Goal: Information Seeking & Learning: Learn about a topic

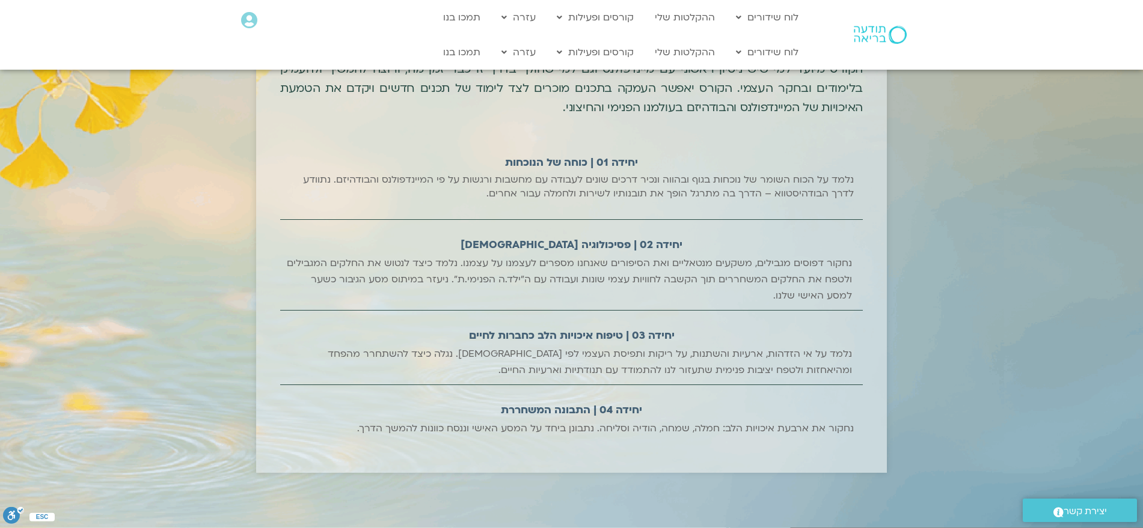
scroll to position [1493, 0]
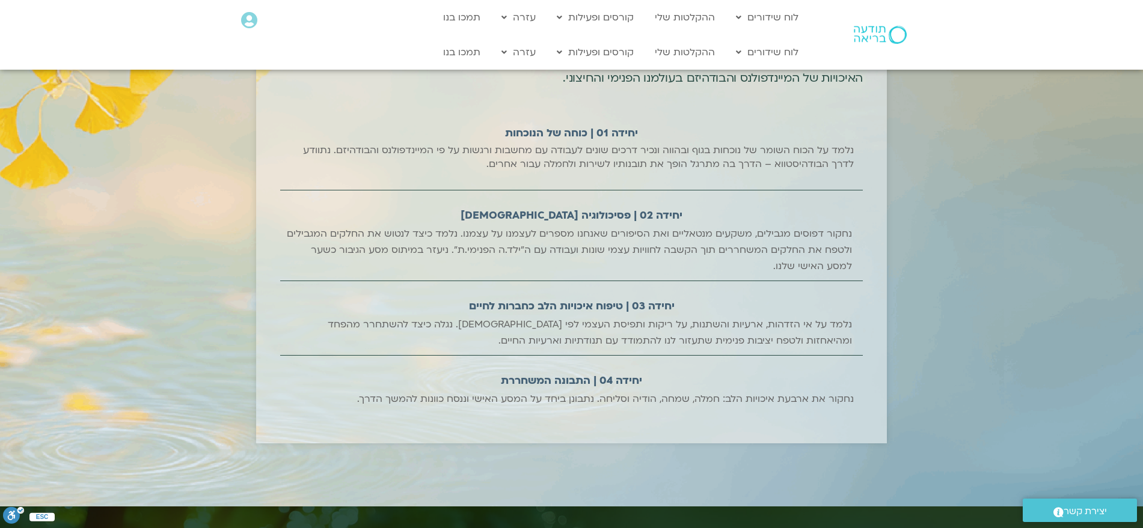
click at [633, 399] on p "נחקור את ארבעת איכויות הלב: חמלה, שמחה, הודיה וסליחה. נתבונן ביחד על המסע האישי…" at bounding box center [605, 399] width 497 height 16
click at [646, 312] on h2 "יחידה 03 | טיפוח איכויות הלב כחברות לחיים" at bounding box center [572, 306] width 206 height 20
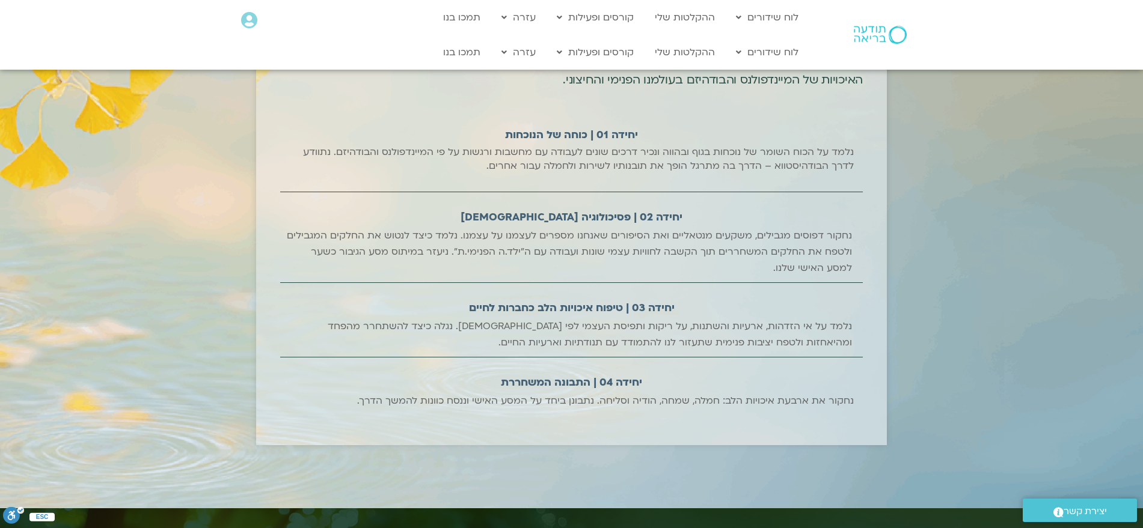
click at [588, 160] on p "נלמד על הכוח השומר של נוכחות בגוף ובהווה ונכיר דרכים שונים לעבודה עם מחשבות ורג…" at bounding box center [571, 159] width 565 height 28
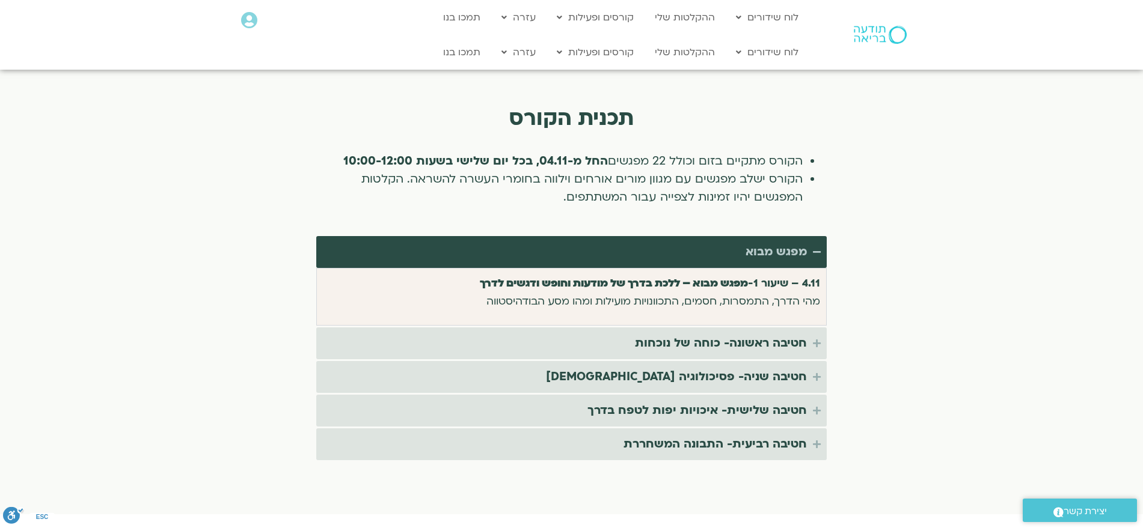
scroll to position [2323, 0]
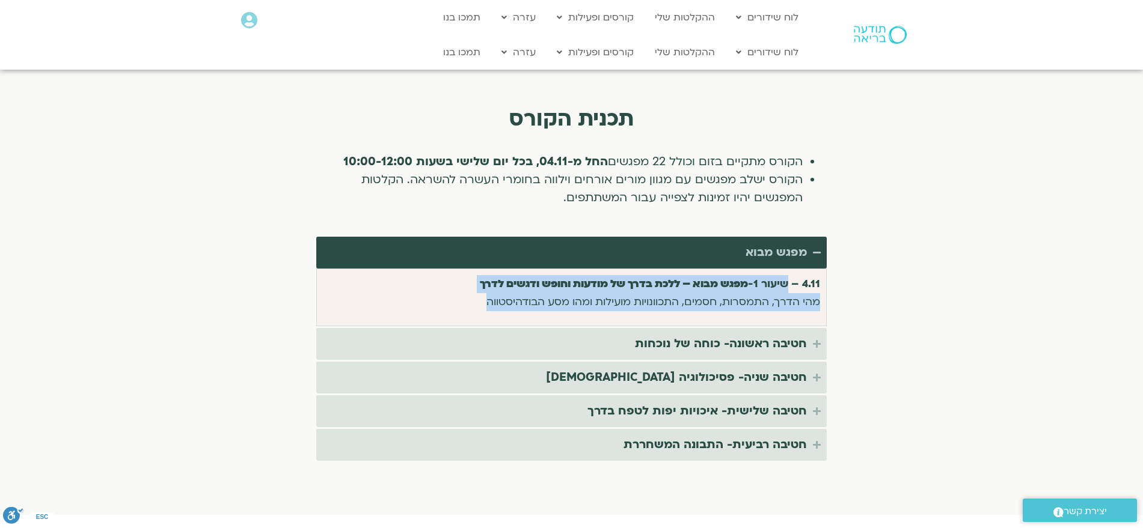
drag, startPoint x: 475, startPoint y: 288, endPoint x: 786, endPoint y: 274, distance: 311.1
click at [786, 275] on p "4.11 – שיעור 1- מפגש מבוא – ללכת בדרך של מודעות וחופש ודגשים לדרך מהי הדרך, התמ…" at bounding box center [571, 293] width 497 height 36
copy p "שיעור 1- מפגש מבוא – ללכת בדרך של מודעות וחופש ודגשים לדרך מהי הדרך, התמסרות, ח…"
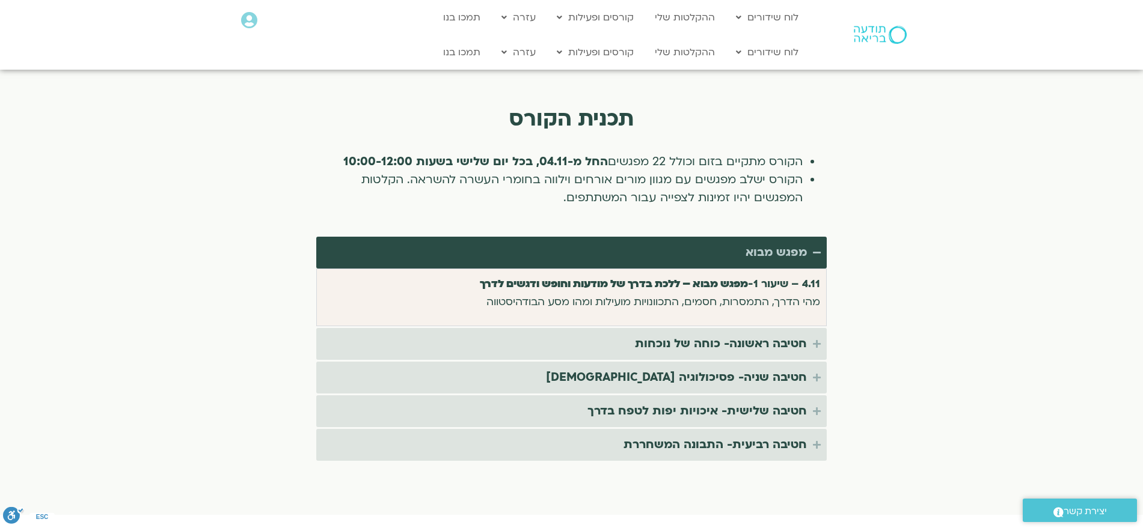
click at [816, 248] on icon "Accordion. Open links with Enter or Space, close with Escape, and navigate with…" at bounding box center [817, 252] width 8 height 9
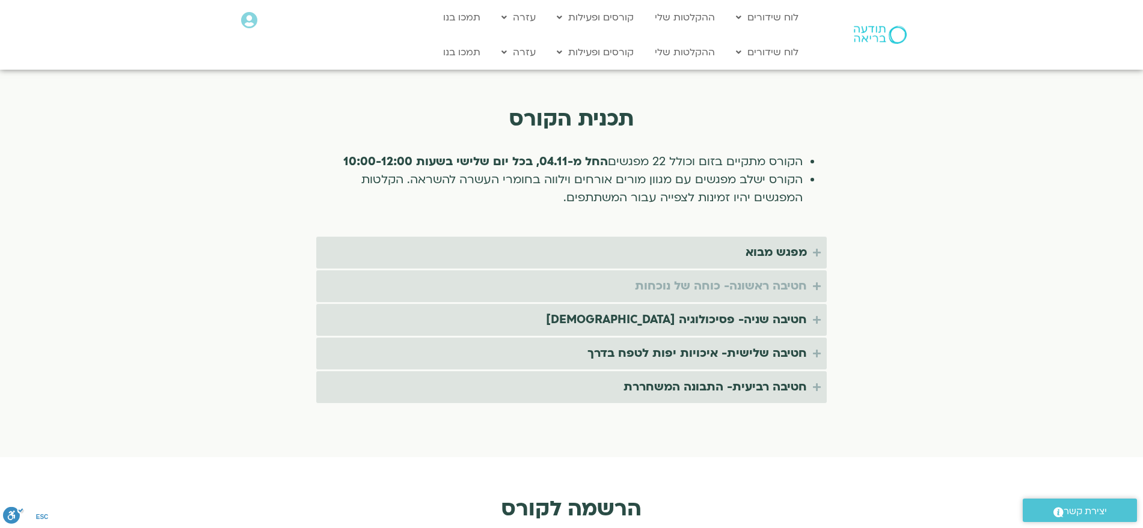
click at [814, 282] on icon "Accordion. Open links with Enter or Space, close with Escape, and navigate with…" at bounding box center [817, 286] width 8 height 9
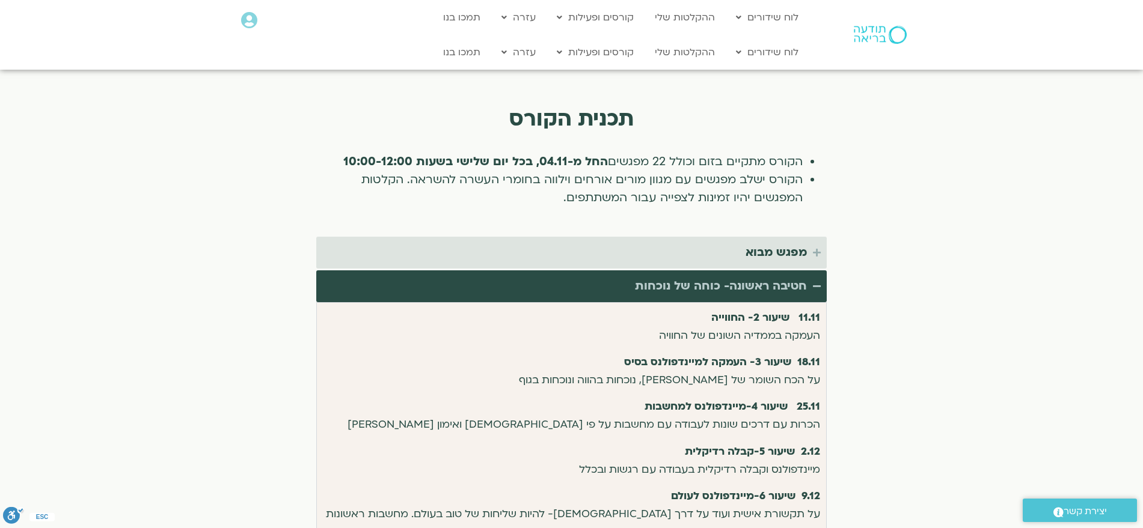
drag, startPoint x: 631, startPoint y: 271, endPoint x: 804, endPoint y: 273, distance: 173.1
click at [804, 273] on summary "חטיבה ראשונה- כוחה של נוכחות" at bounding box center [571, 287] width 510 height 32
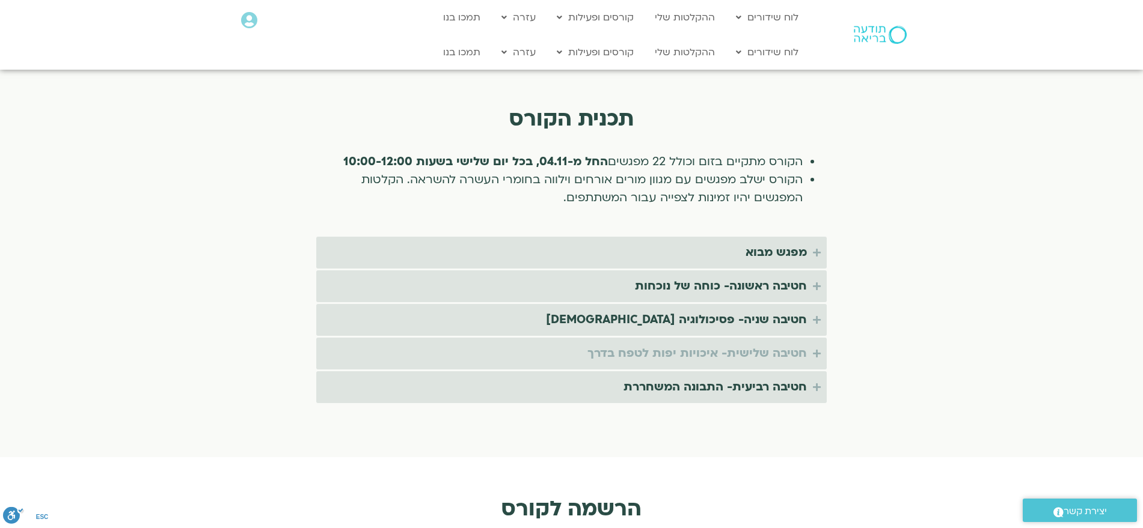
copy div "חטיבה ראשונה- כוחה של נוכחות"
click at [815, 282] on icon "Accordion. Open links with Enter or Space, close with Escape, and navigate with…" at bounding box center [817, 286] width 8 height 9
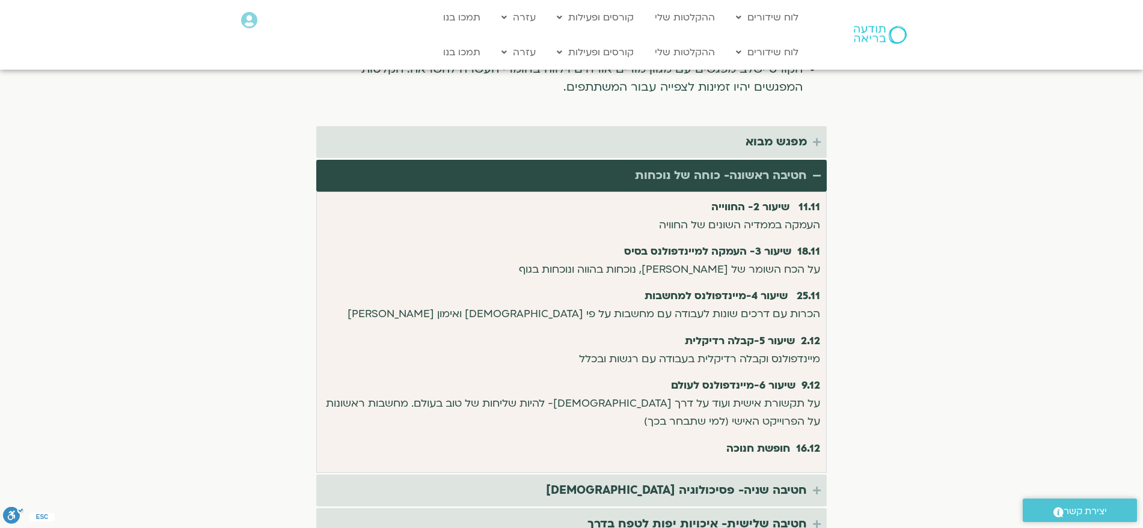
scroll to position [2432, 0]
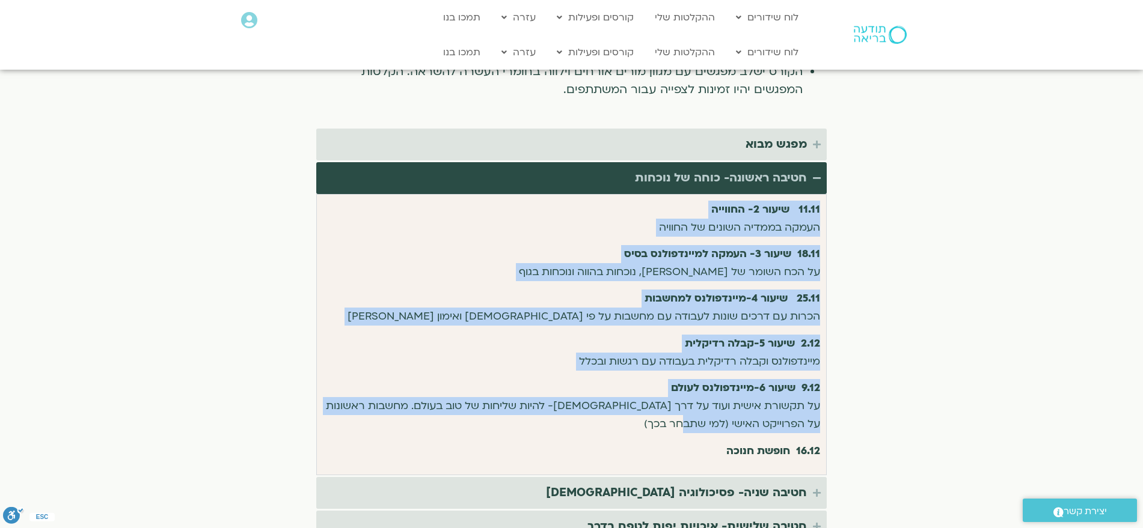
drag, startPoint x: 649, startPoint y: 408, endPoint x: 825, endPoint y: 195, distance: 276.7
click at [825, 195] on div "11.11 שיעור 2- החווייה העמקה בממדיה השונים של החוויה 18.11 שיעור 3- העמקה למיינ…" at bounding box center [571, 334] width 510 height 281
copy div "11.11 שיעור 2- החווייה העמקה בממדיה השונים של החוויה 18.11 שיעור 3- העמקה למיינ…"
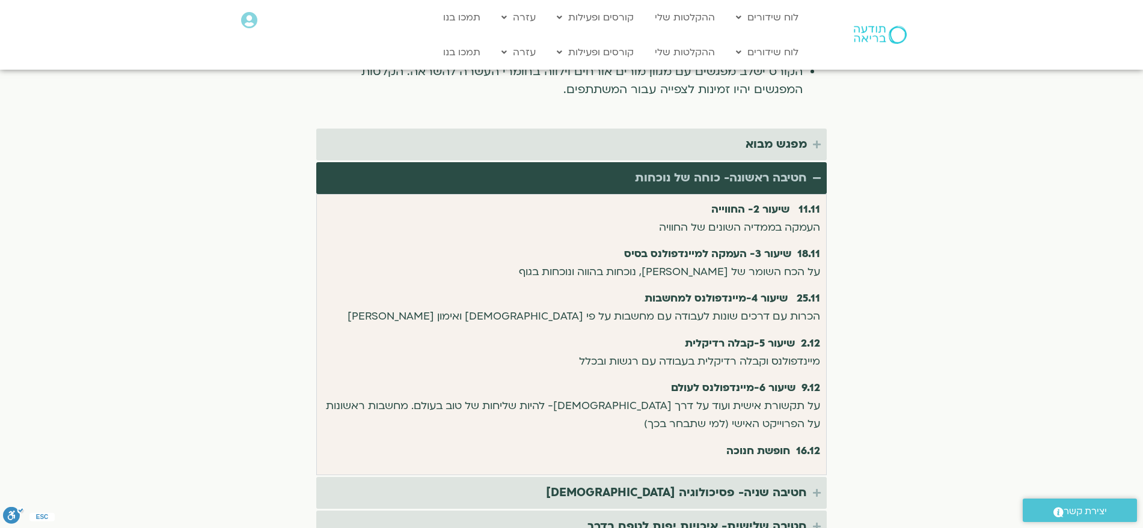
click at [815, 174] on icon "Accordion. Open links with Enter or Space, close with Escape, and navigate with…" at bounding box center [817, 178] width 8 height 9
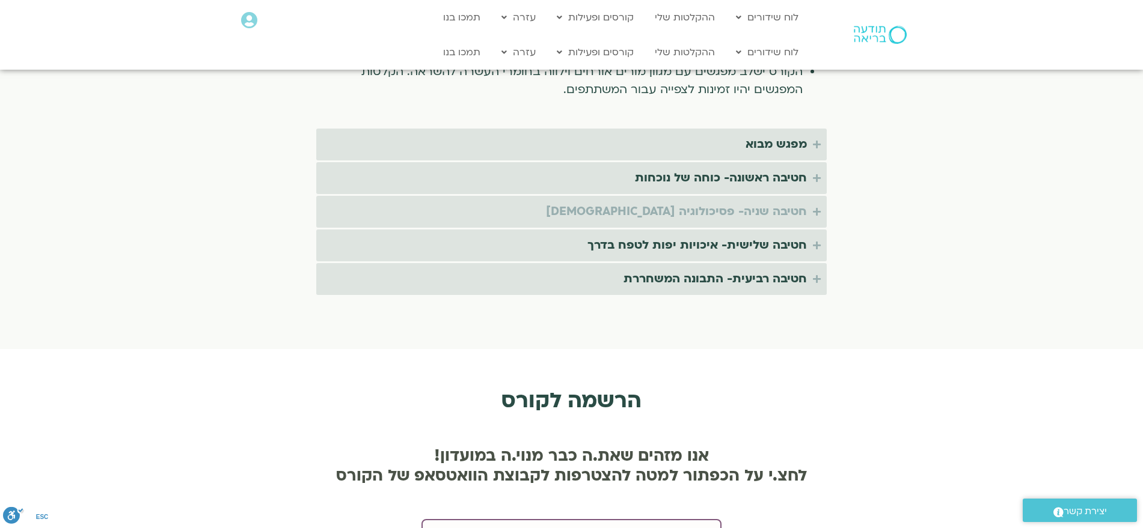
click at [816, 207] on icon "Accordion. Open links with Enter or Space, close with Escape, and navigate with…" at bounding box center [817, 211] width 8 height 9
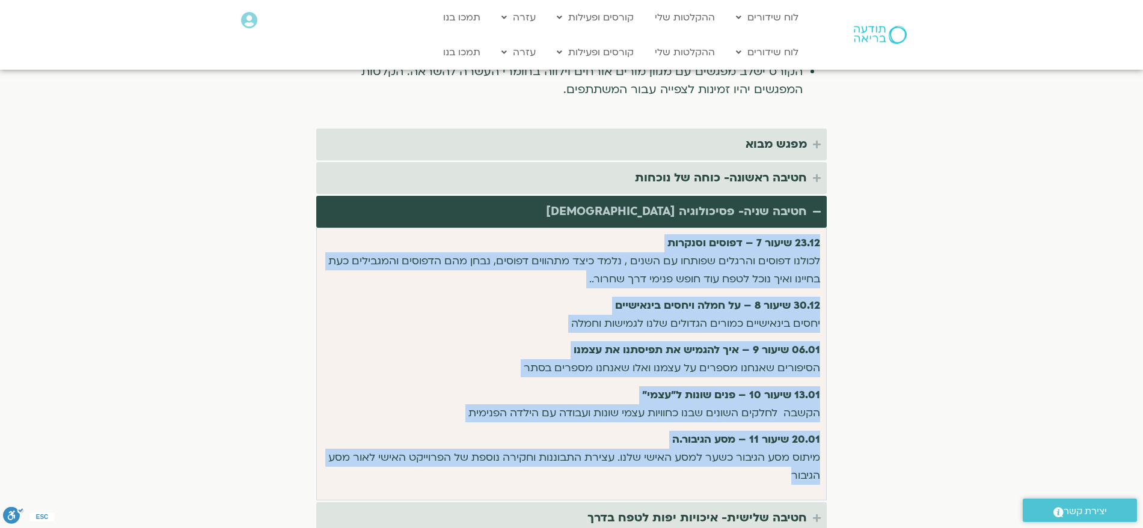
drag, startPoint x: 760, startPoint y: 463, endPoint x: 819, endPoint y: 230, distance: 240.0
click at [819, 234] on div "23.12 שיעור 7 – דפוסים וסנקרות לכולנו דפוסים והרגלים שפותחו עם השנים , נלמד כיצ…" at bounding box center [571, 359] width 497 height 251
copy div "23.12 שיעור 7 – דפוסים וסנקרות לכולנו דפוסים והרגלים שפותחו עם השנים , נלמד כיצ…"
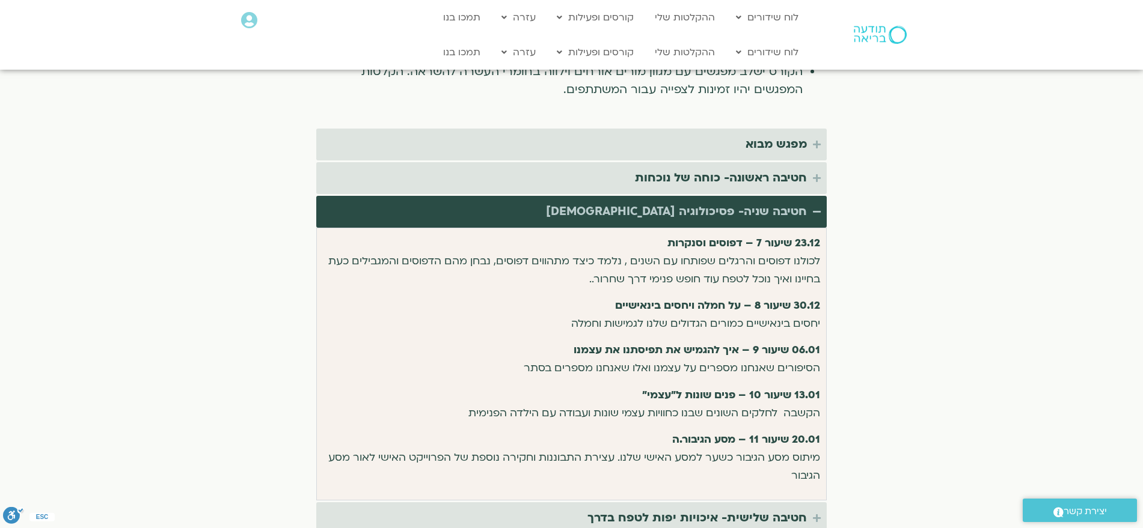
click at [813, 196] on summary "חטיבה שניה- פסיכולוגיה בודהיסטית" at bounding box center [571, 212] width 510 height 32
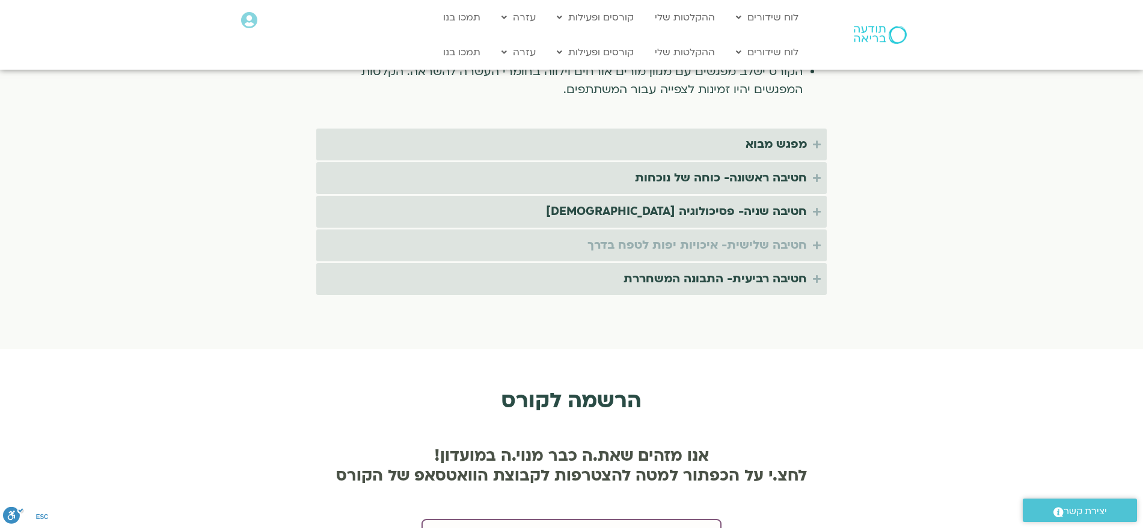
click at [817, 241] on icon "Accordion. Open links with Enter or Space, close with Escape, and navigate with…" at bounding box center [817, 245] width 8 height 9
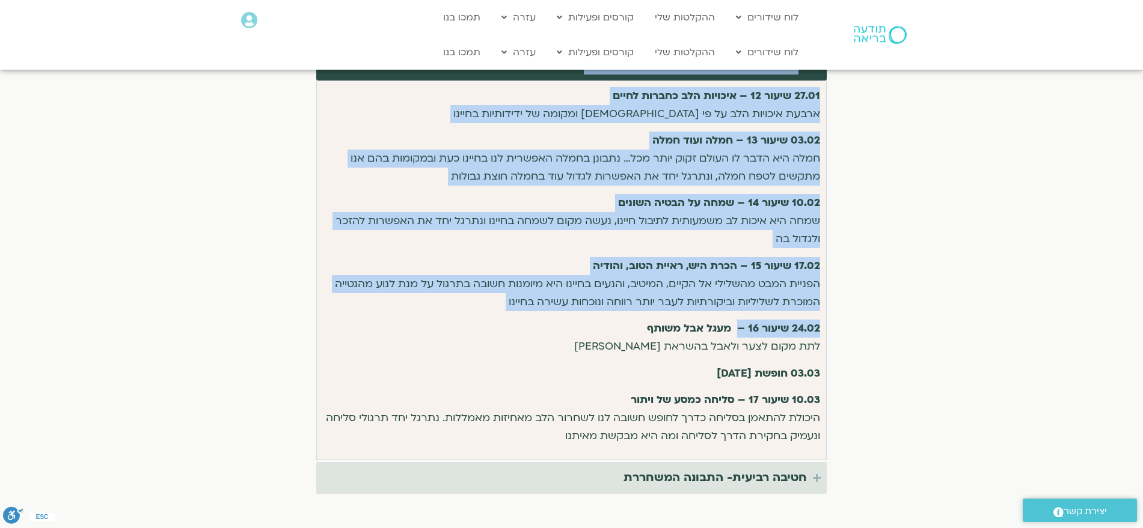
scroll to position [2614, 0]
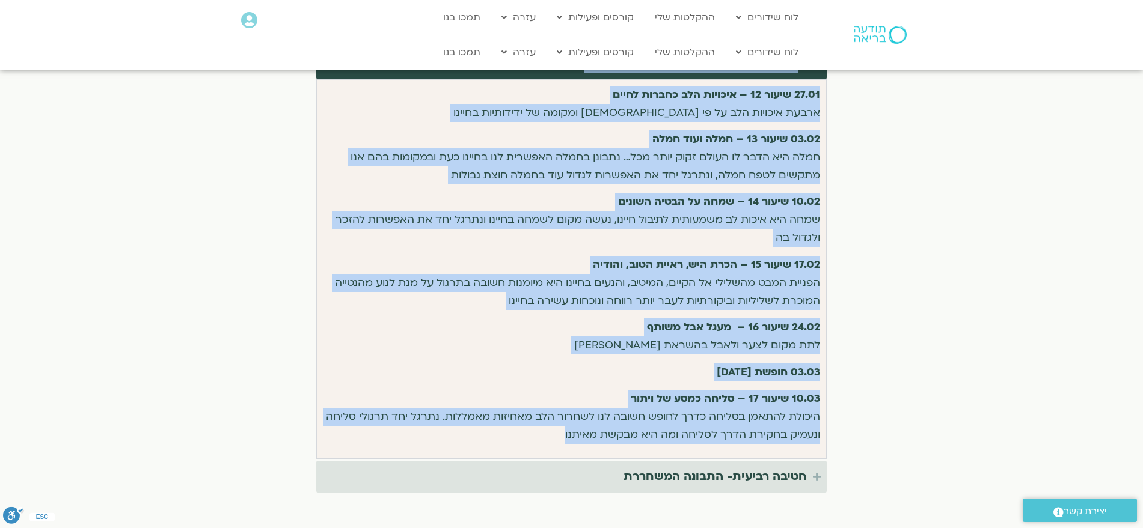
drag, startPoint x: 805, startPoint y: 224, endPoint x: 508, endPoint y: 427, distance: 359.8
click at [508, 427] on details "חטיבה שלישית- איכויות יפות לטפח בדרך 27.01 שיעור 12 – איכויות הלב כחברות לחיים …" at bounding box center [571, 253] width 510 height 412
copy details "חטיבה שלישית- איכויות יפות לטפח בדרך 27.01 שיעור 12 – איכויות הלב כחברות לחיים …"
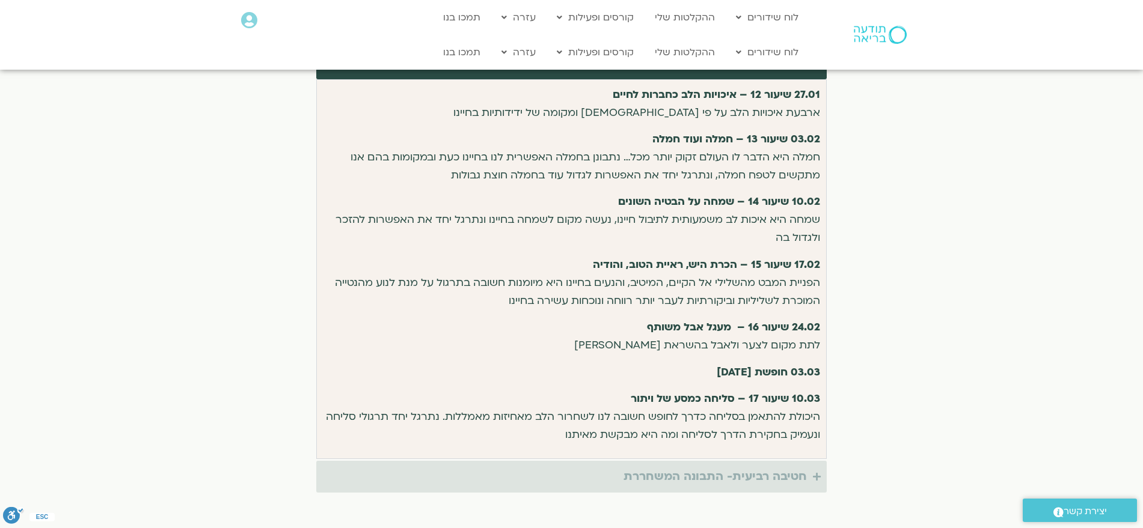
click at [817, 473] on icon "Accordion. Open links with Enter or Space, close with Escape, and navigate with…" at bounding box center [817, 477] width 8 height 9
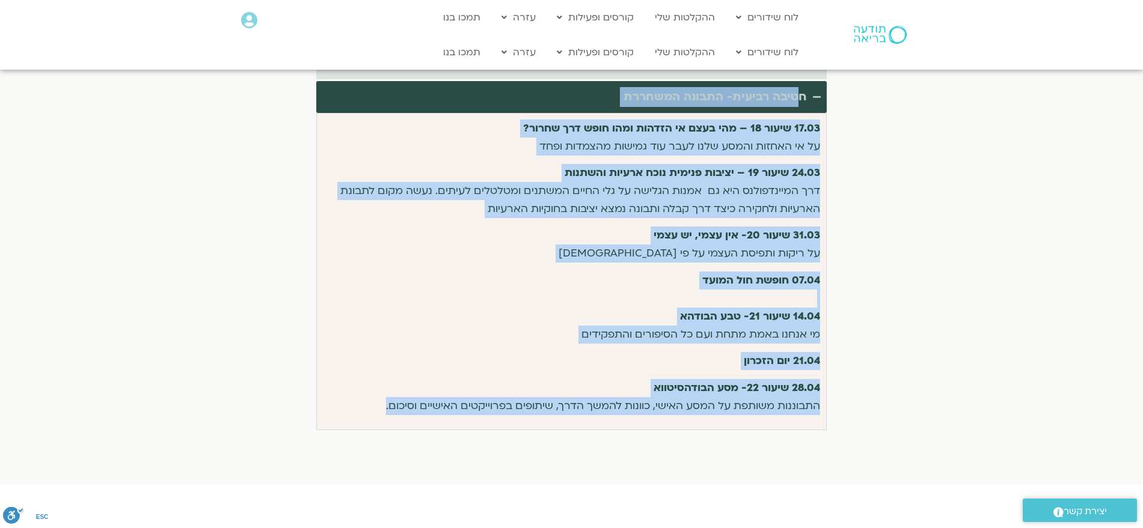
drag, startPoint x: 807, startPoint y: 79, endPoint x: 340, endPoint y: 402, distance: 567.5
click at [340, 402] on details "חטיבה רביעית- התבונה המשחררת 17.03 שיעור 18 – מהי בעצם אי הזדהות ומהו חופש דרך …" at bounding box center [571, 255] width 510 height 349
copy details "חטיבה רביעית- התבונה המשחררת 17.03 שיעור 18 – מהי בעצם אי הזדהות ומהו חופש דרך …"
click at [806, 354] on strong "21.04 יום הזכרון" at bounding box center [782, 361] width 76 height 14
drag, startPoint x: 375, startPoint y: 382, endPoint x: 848, endPoint y: 111, distance: 545.0
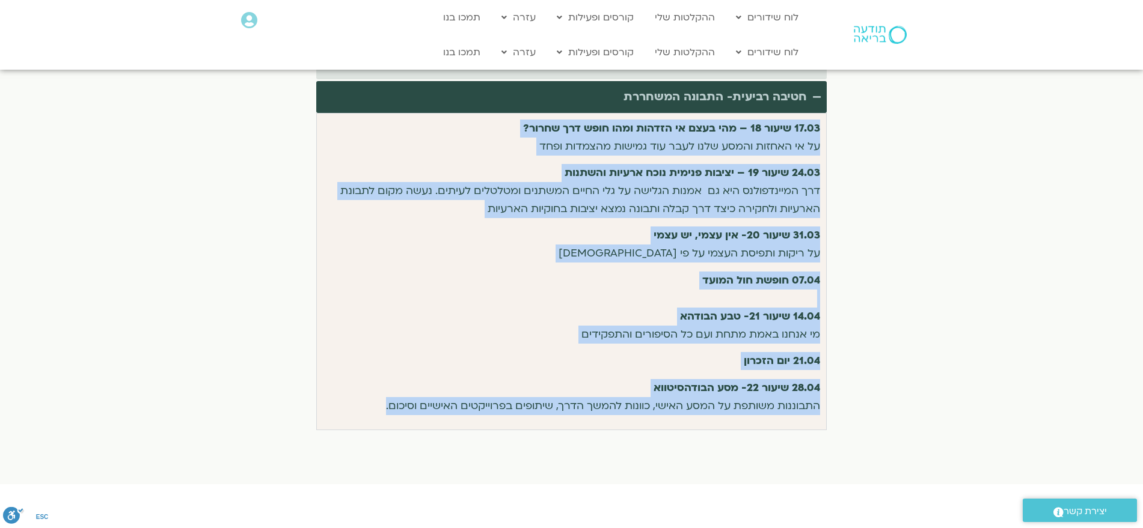
click at [848, 111] on section "תכנית הקורס הקורס מתקיים בזום וכולל 22 מפגשים החל מ-04.11, בכל יום שלישי בשעות …" at bounding box center [571, 125] width 1143 height 708
copy div "17.03 שיעור 18 – מהי בעצם אי הזדהות ומהו חופש דרך שחרור? על אי האחזות והמסע שלנ…"
